Goal: Transaction & Acquisition: Purchase product/service

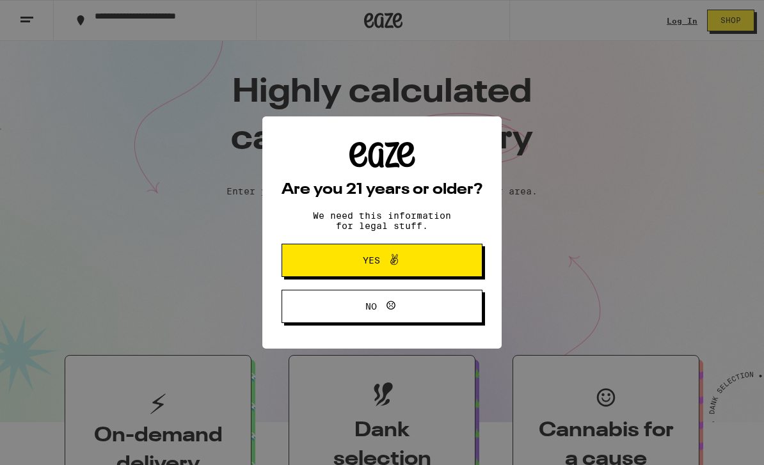
click at [402, 267] on icon at bounding box center [394, 259] width 15 height 15
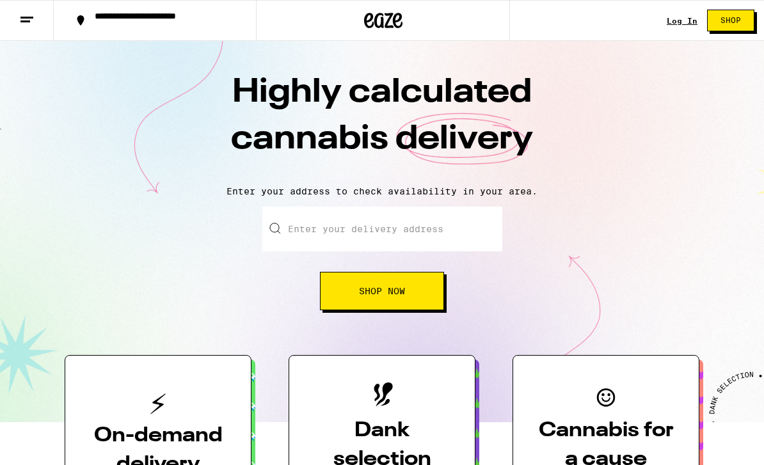
click at [384, 234] on input "Enter your delivery address" at bounding box center [382, 229] width 240 height 45
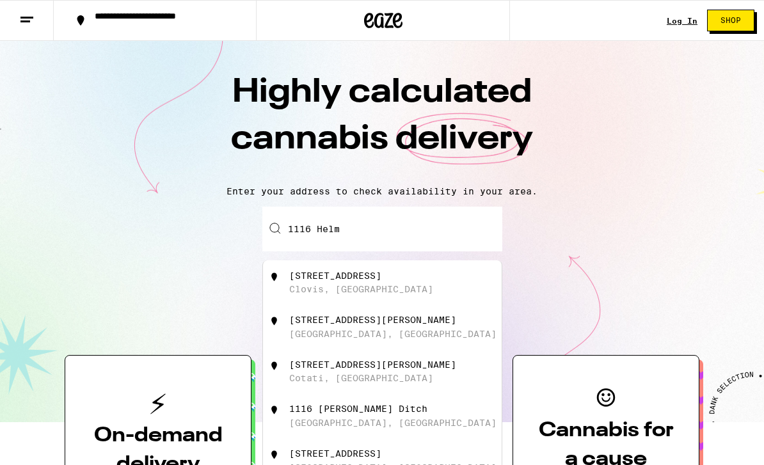
click at [419, 284] on div "[STREET_ADDRESS]" at bounding box center [403, 283] width 228 height 24
type input "[STREET_ADDRESS]"
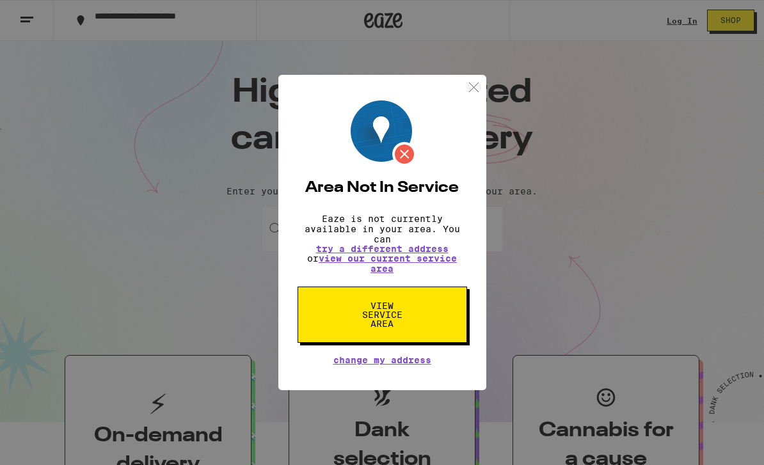
click at [473, 84] on img at bounding box center [474, 87] width 16 height 16
